Goal: Transaction & Acquisition: Book appointment/travel/reservation

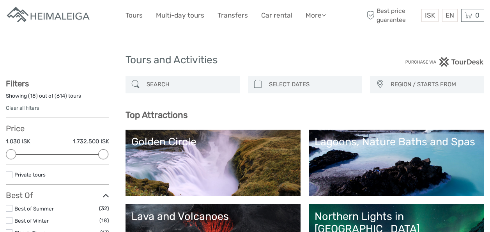
select select
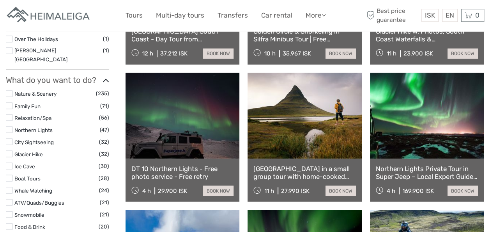
scroll to position [638, 0]
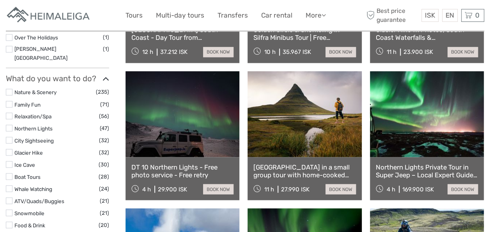
click at [423, 154] on link at bounding box center [427, 114] width 114 height 86
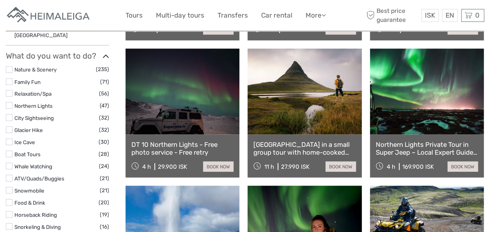
scroll to position [662, 0]
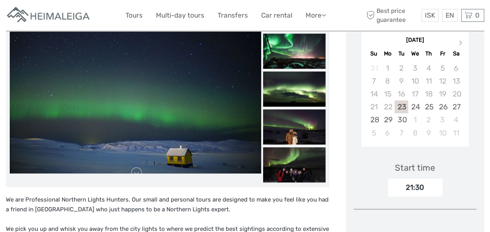
click at [438, 198] on div "Choose Date of Travel Next Month September 2025 Su Mo Tu We Th Fr Sa 31 1 2 3 4…" at bounding box center [415, 205] width 138 height 427
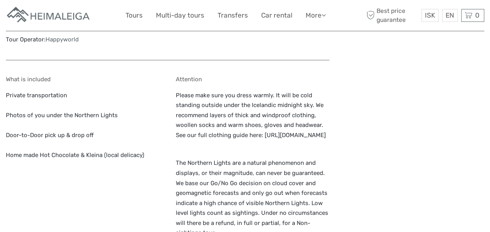
scroll to position [570, 0]
click at [261, 135] on p "Please make sure you dress warmly. It will be cold standing outside under the I…" at bounding box center [253, 115] width 154 height 50
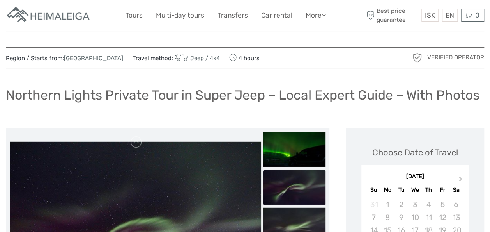
scroll to position [0, 0]
